Goal: Information Seeking & Learning: Find contact information

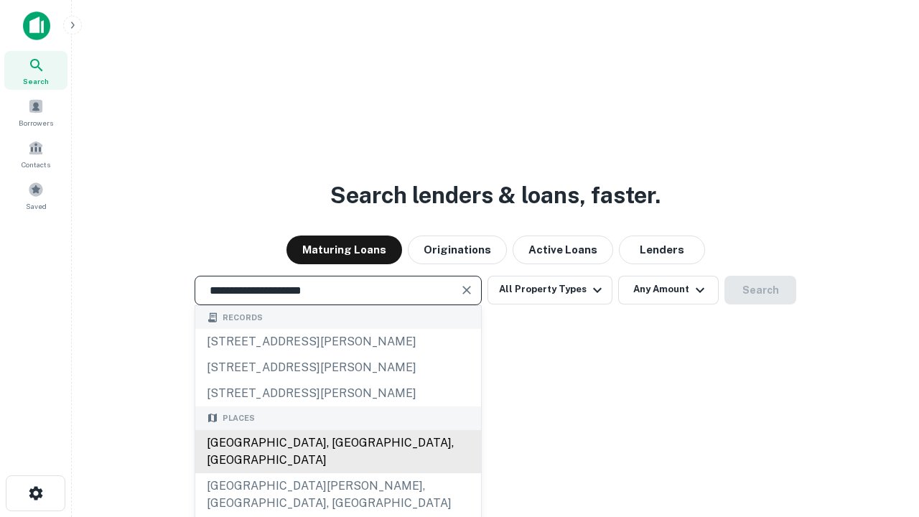
click at [337, 473] on div "Santa Monica, CA, USA" at bounding box center [338, 451] width 286 height 43
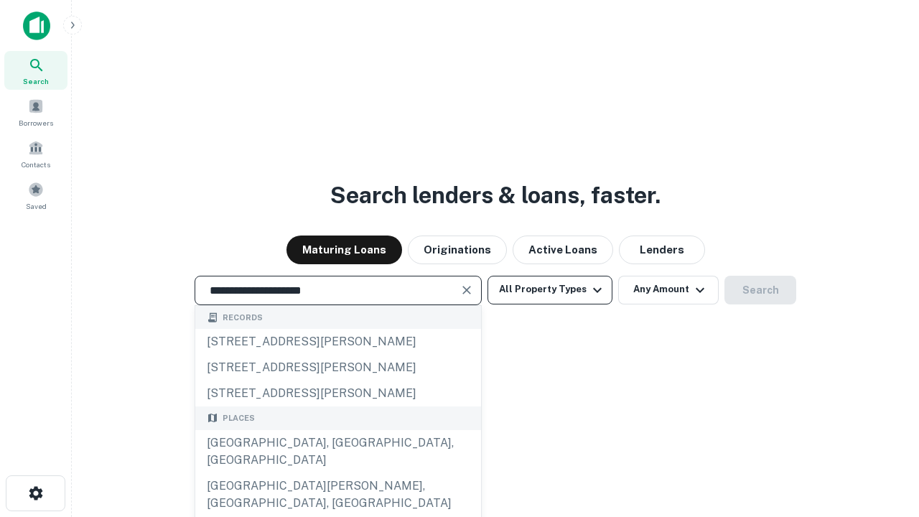
click at [550, 289] on button "All Property Types" at bounding box center [550, 290] width 125 height 29
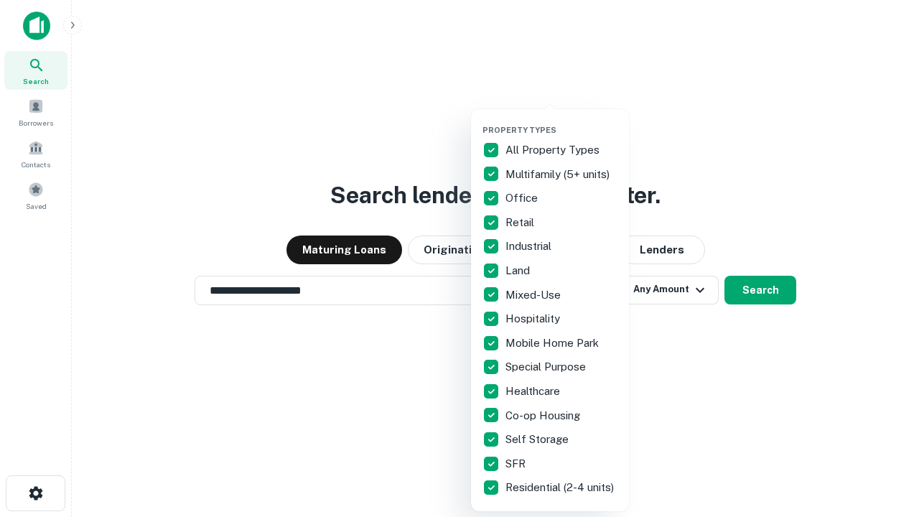
type input "**********"
click at [562, 121] on button "button" at bounding box center [562, 121] width 158 height 1
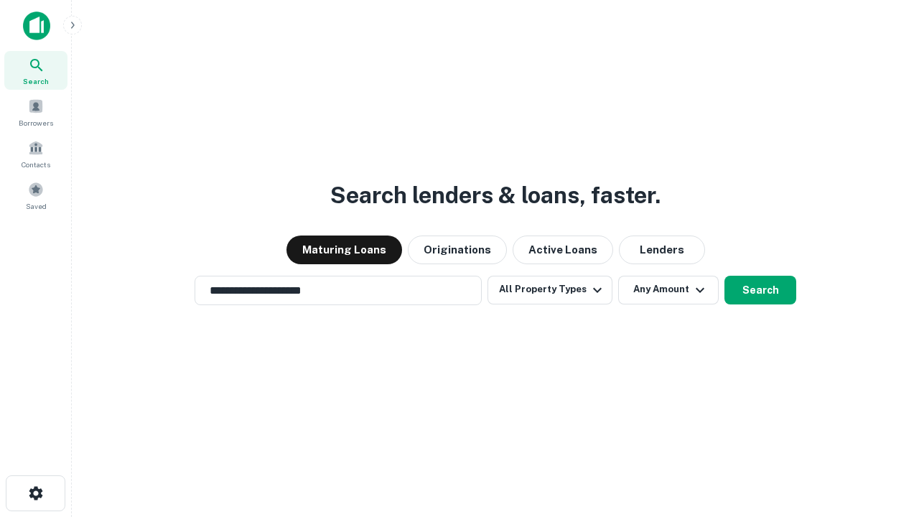
scroll to position [22, 0]
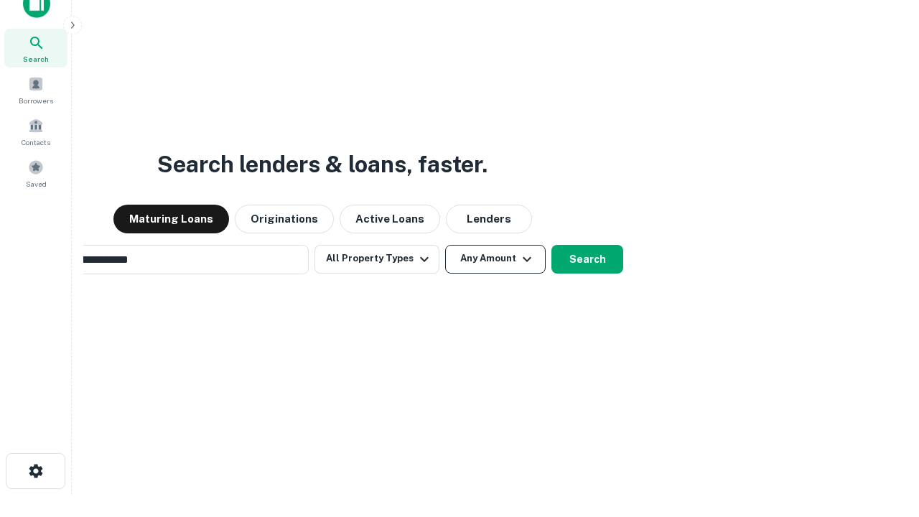
click at [445, 245] on button "Any Amount" at bounding box center [495, 259] width 101 height 29
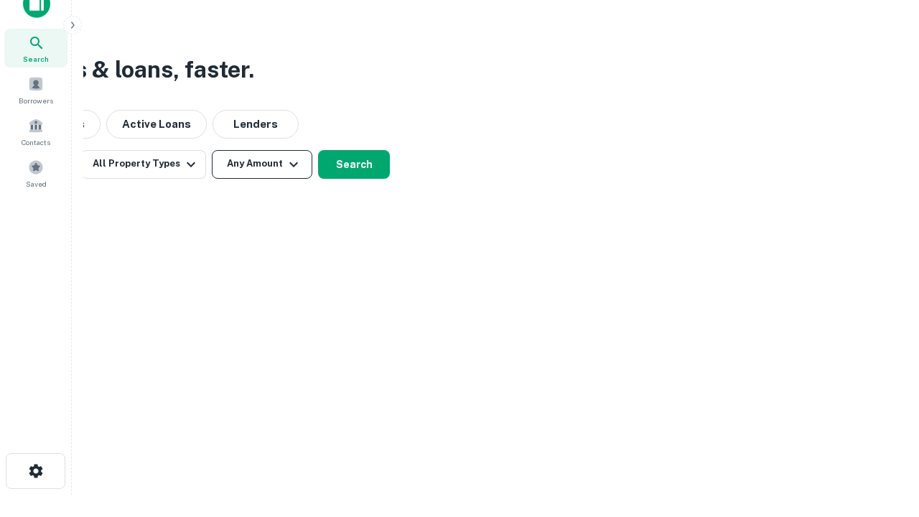
scroll to position [23, 0]
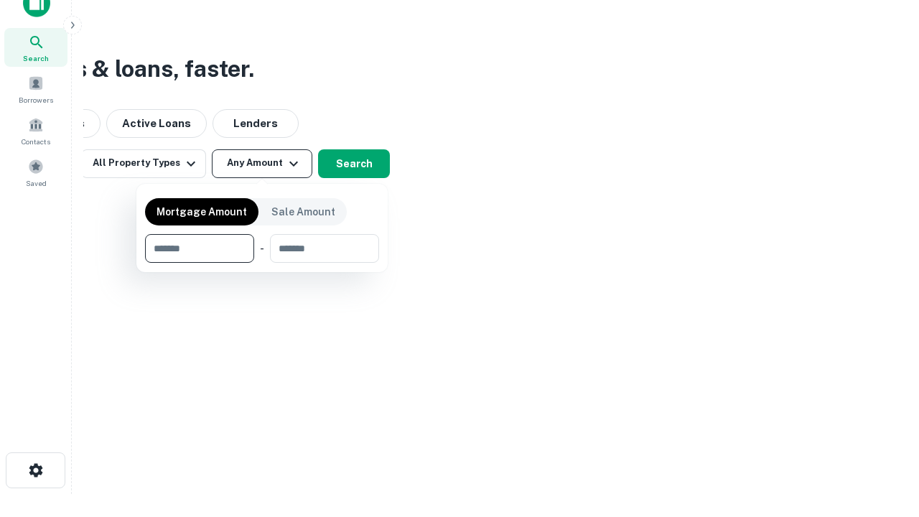
type input "*******"
click at [262, 263] on button "button" at bounding box center [262, 263] width 234 height 1
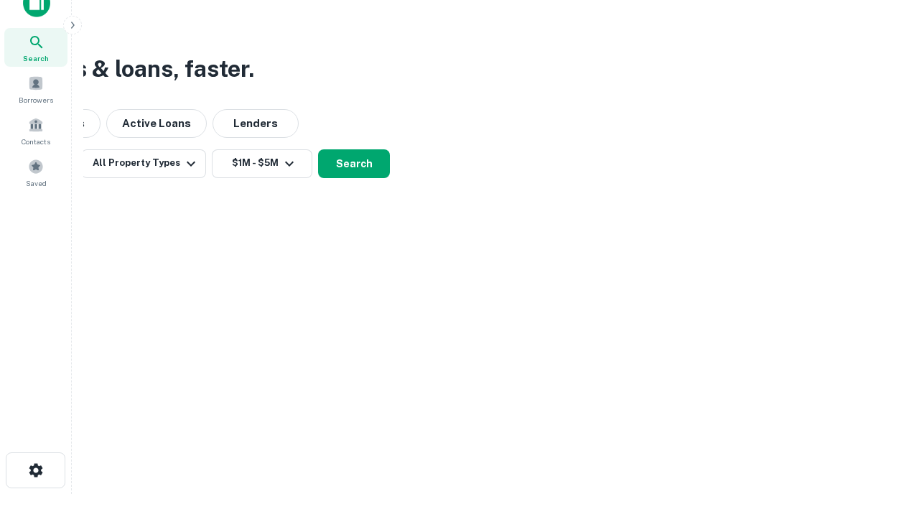
scroll to position [9, 265]
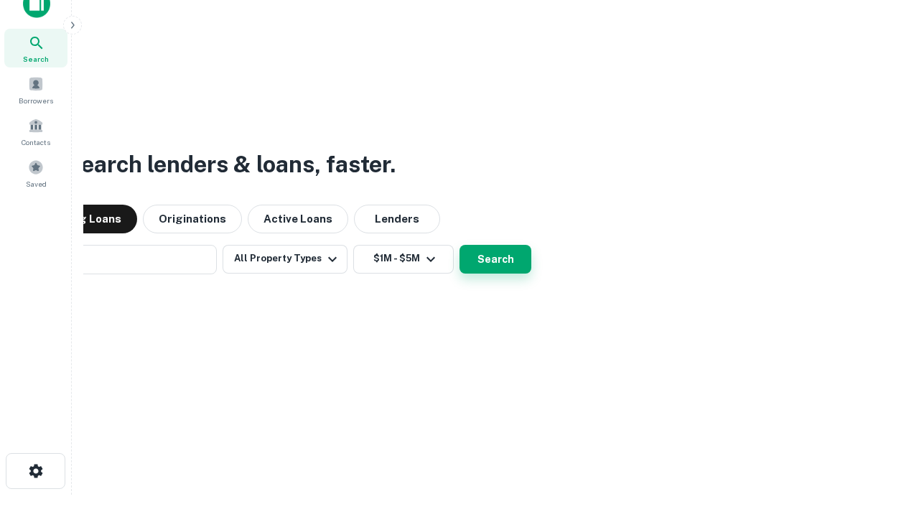
click at [460, 245] on button "Search" at bounding box center [496, 259] width 72 height 29
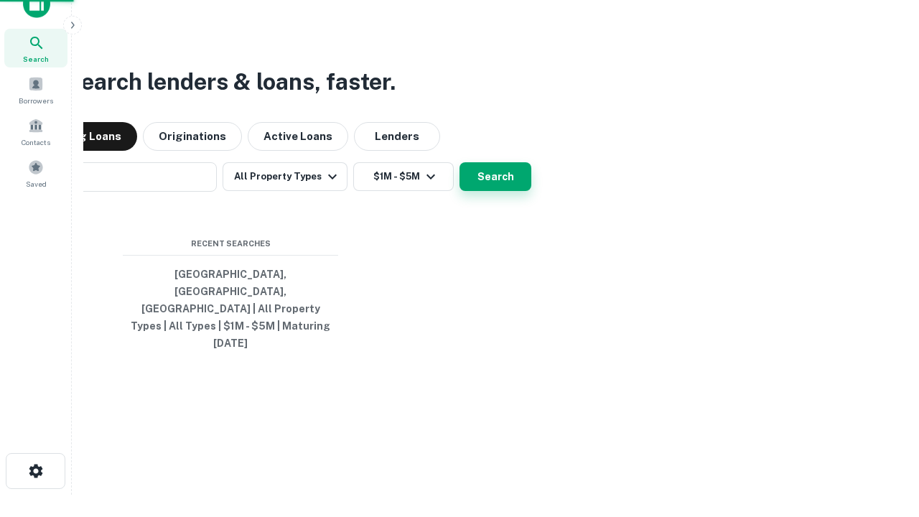
scroll to position [38, 406]
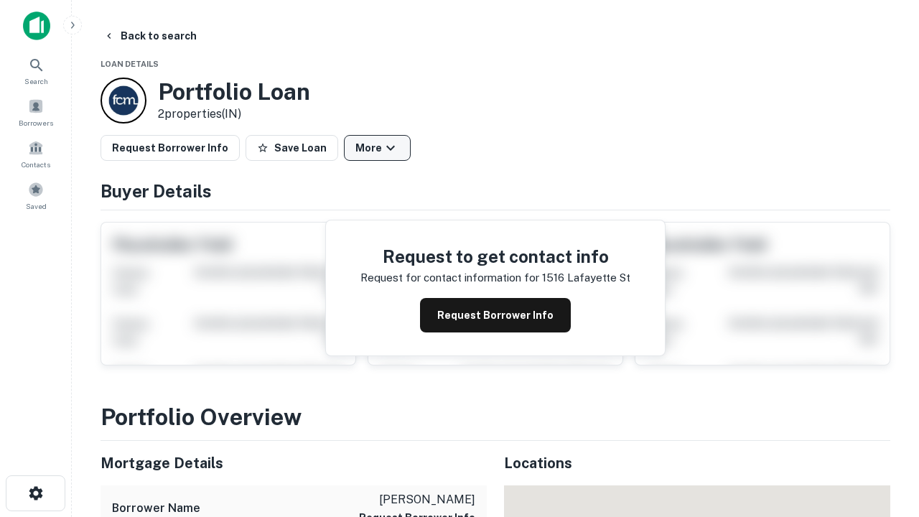
click at [377, 148] on button "More" at bounding box center [377, 148] width 67 height 26
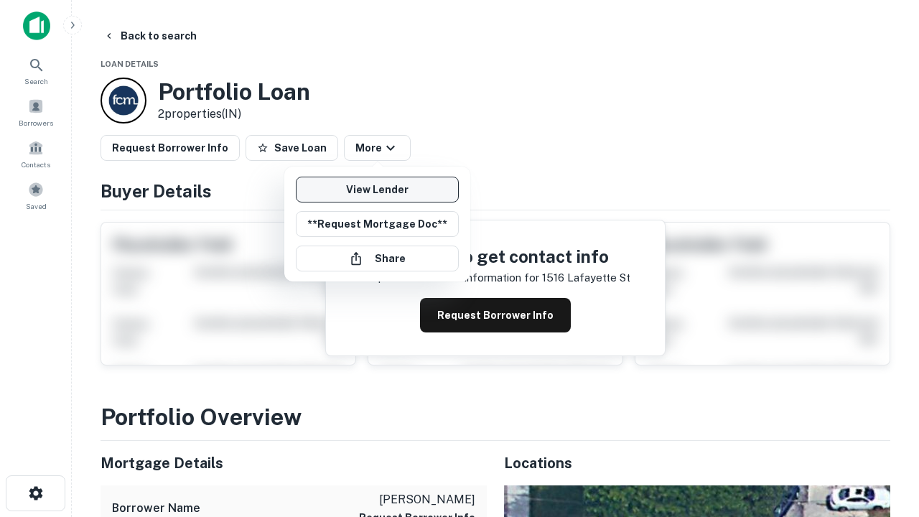
click at [377, 190] on link "View Lender" at bounding box center [377, 190] width 163 height 26
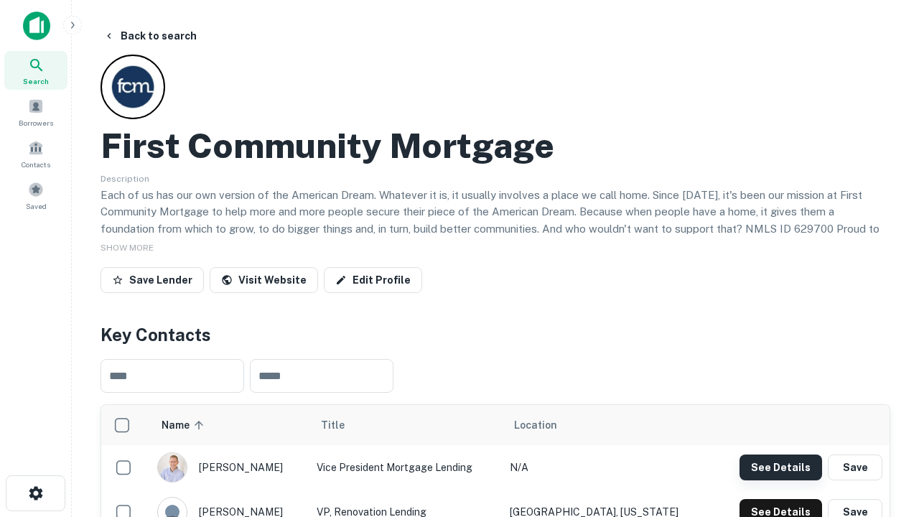
click at [781, 467] on button "See Details" at bounding box center [781, 468] width 83 height 26
click at [35, 493] on icon "button" at bounding box center [35, 493] width 17 height 17
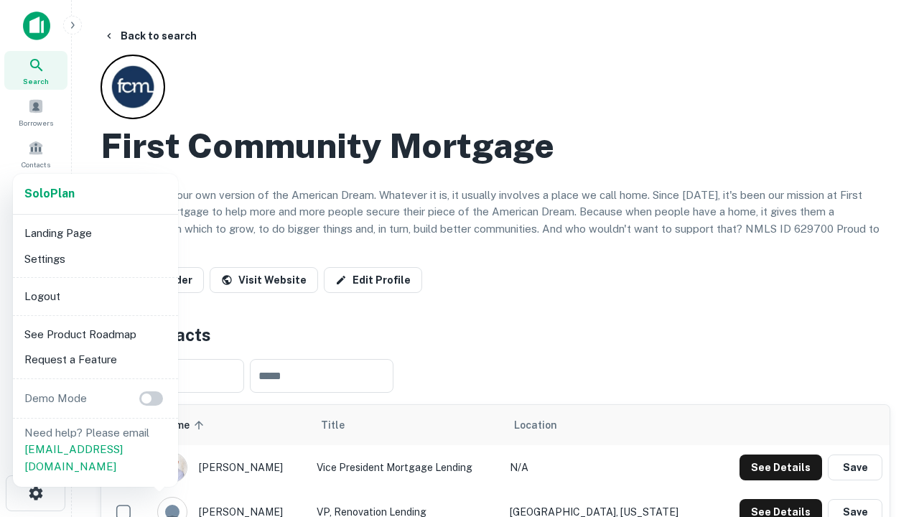
click at [95, 296] on li "Logout" at bounding box center [96, 297] width 154 height 26
